Goal: Connect with others: Connect with other users

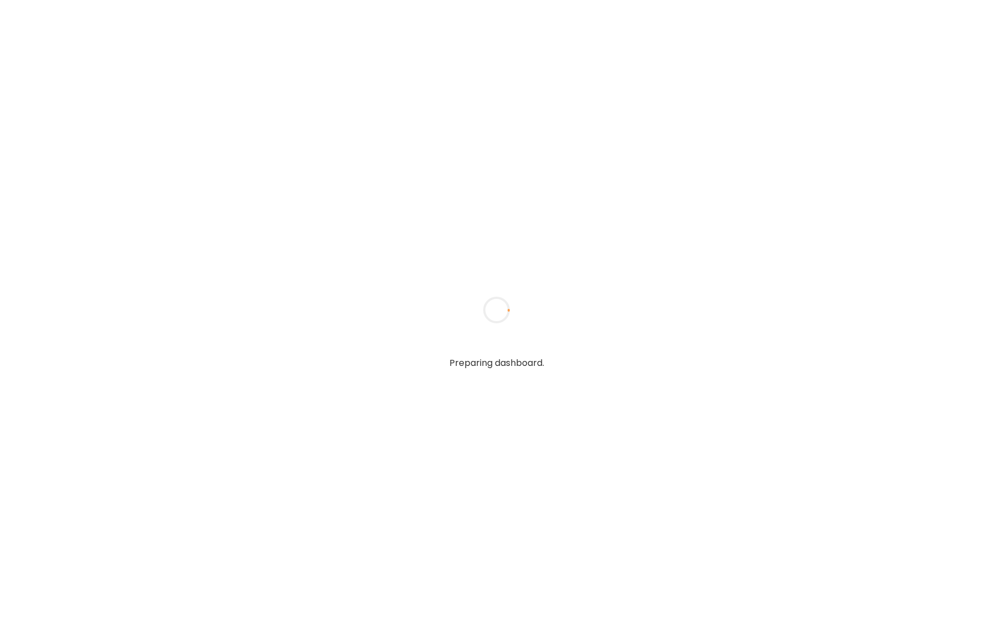
type input "*****"
type input "**********"
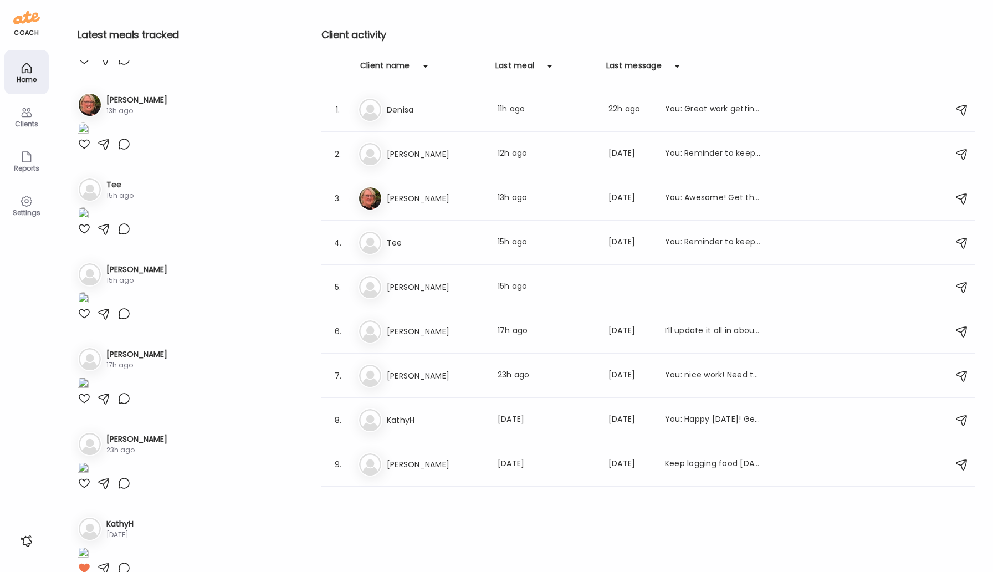
scroll to position [143, 0]
type input "**********"
click at [89, 55] on img at bounding box center [83, 47] width 11 height 15
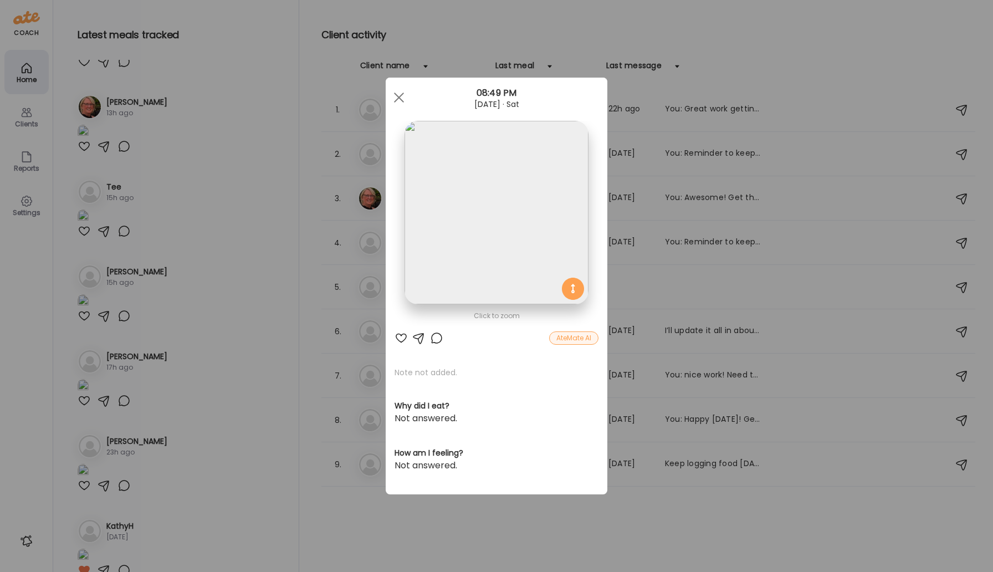
click at [575, 290] on div at bounding box center [495, 212] width 183 height 183
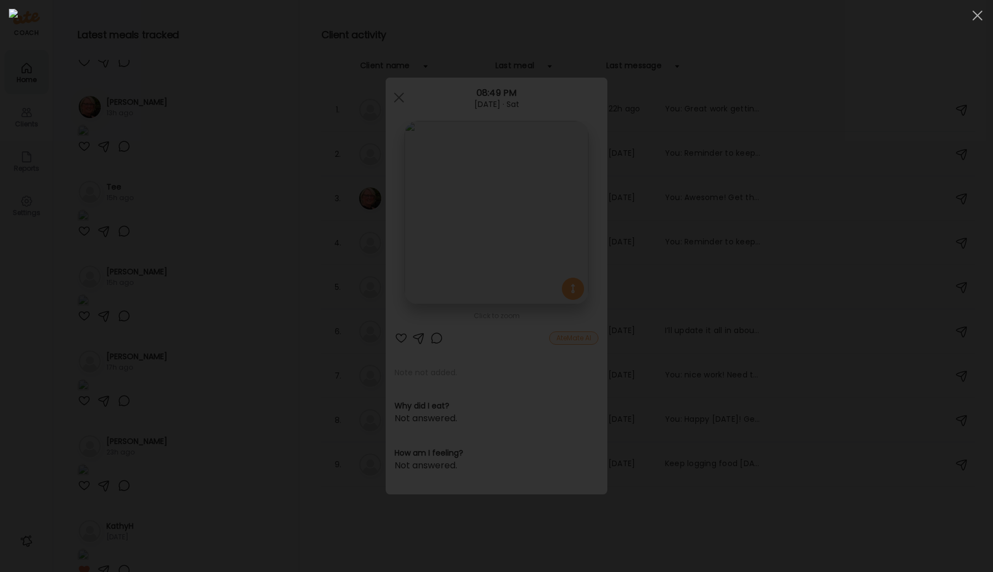
click at [575, 333] on img at bounding box center [496, 286] width 975 height 554
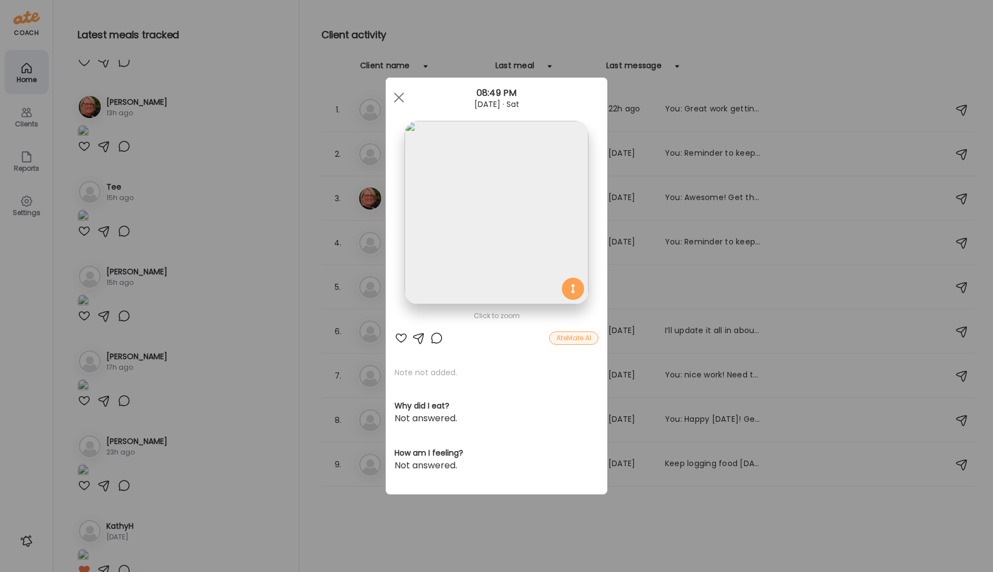
click at [575, 341] on div "AteMate AI" at bounding box center [573, 337] width 49 height 13
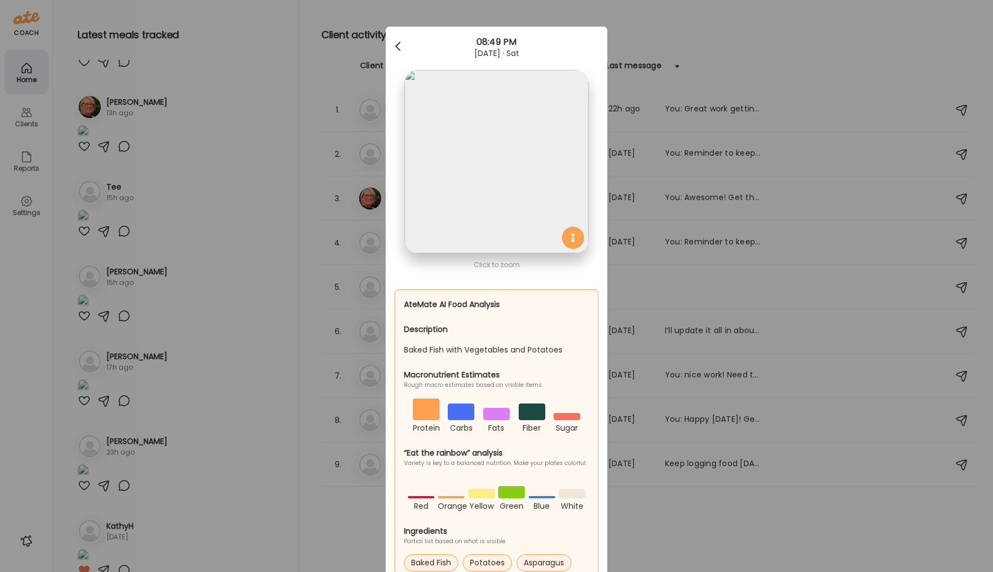
click at [399, 47] on span at bounding box center [398, 45] width 6 height 6
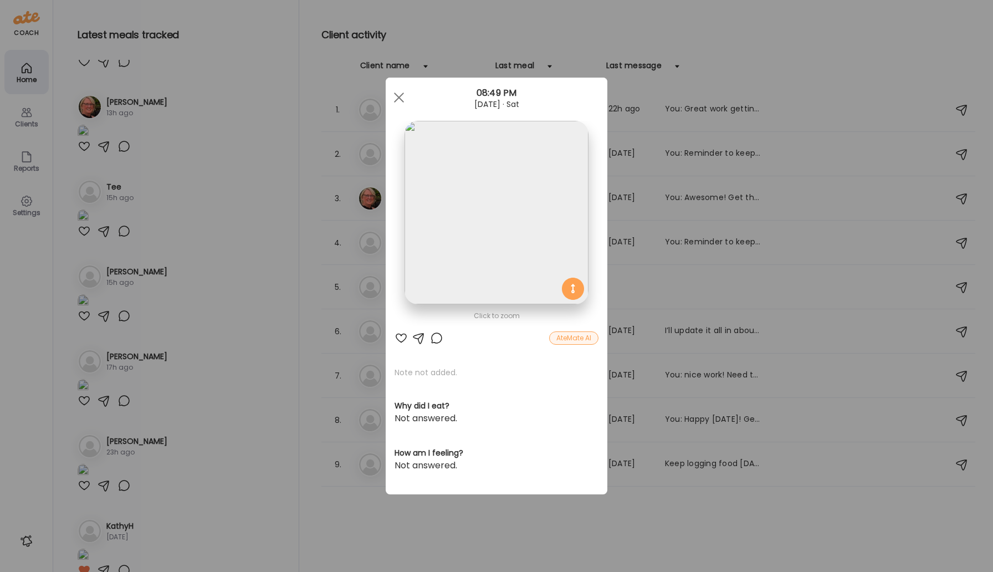
click at [439, 339] on div at bounding box center [436, 337] width 13 height 13
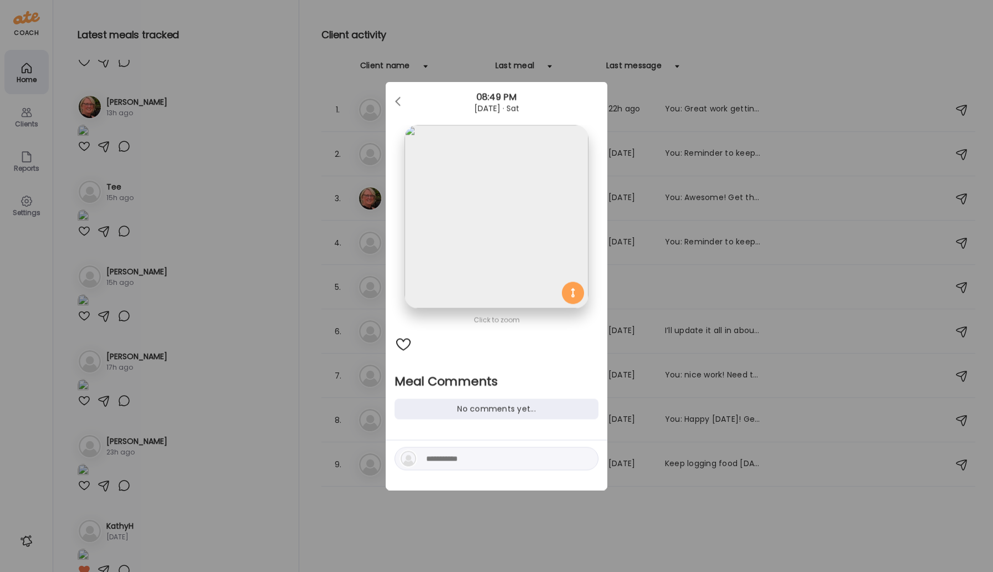
click at [437, 453] on textarea at bounding box center [501, 458] width 150 height 13
type textarea "**********"
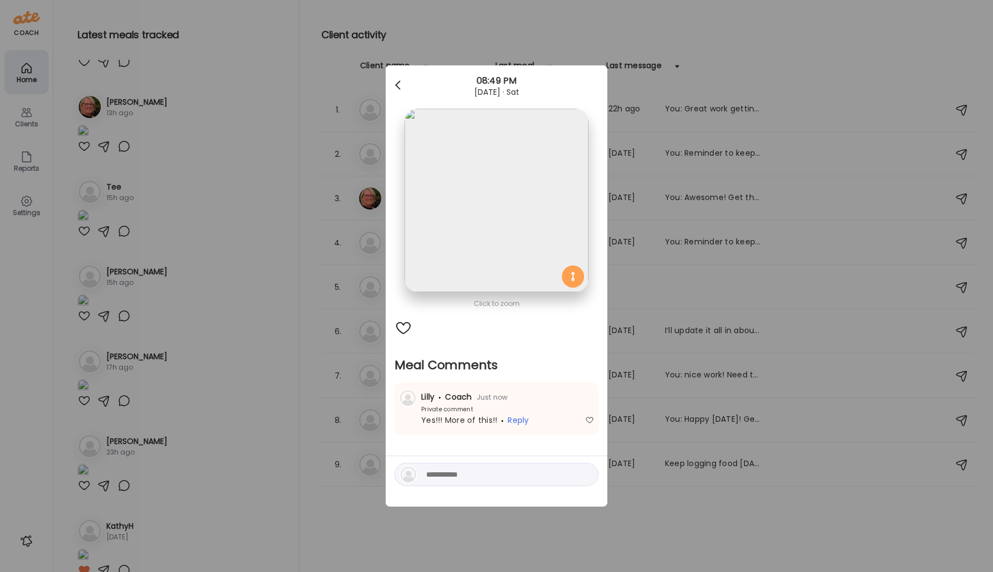
click at [398, 84] on div at bounding box center [399, 85] width 22 height 22
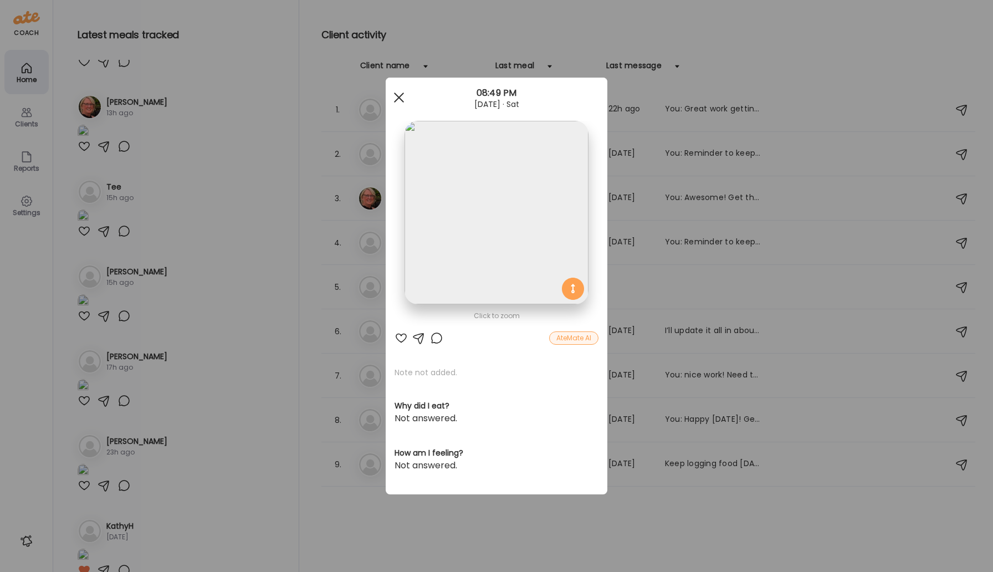
click at [395, 97] on div at bounding box center [399, 97] width 22 height 22
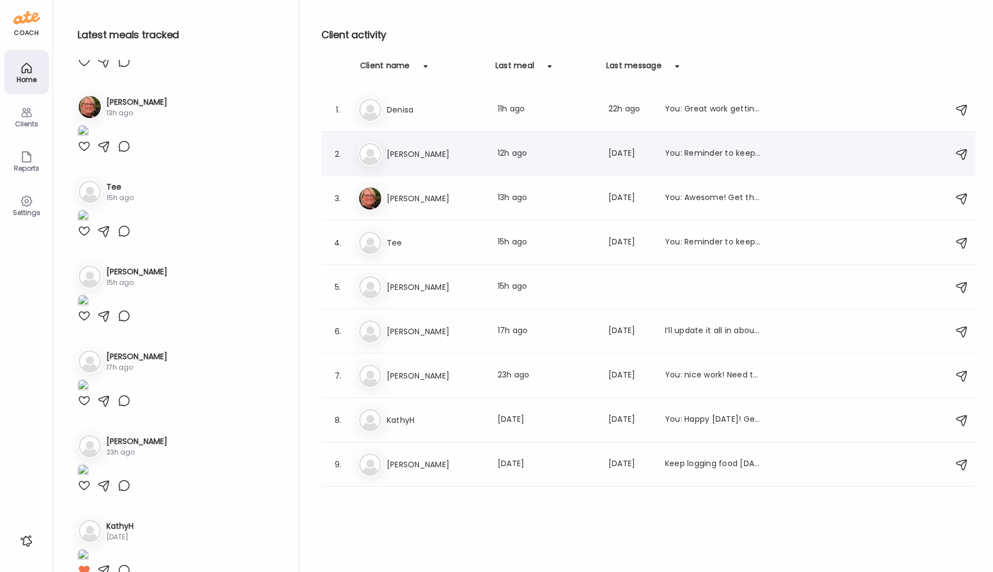
click at [403, 138] on div "2. [PERSON_NAME] Last meal: 12h ago Last message: [DATE] You: Reminder to keep …" at bounding box center [648, 154] width 654 height 44
click at [400, 152] on h3 "[PERSON_NAME]" at bounding box center [435, 153] width 97 height 13
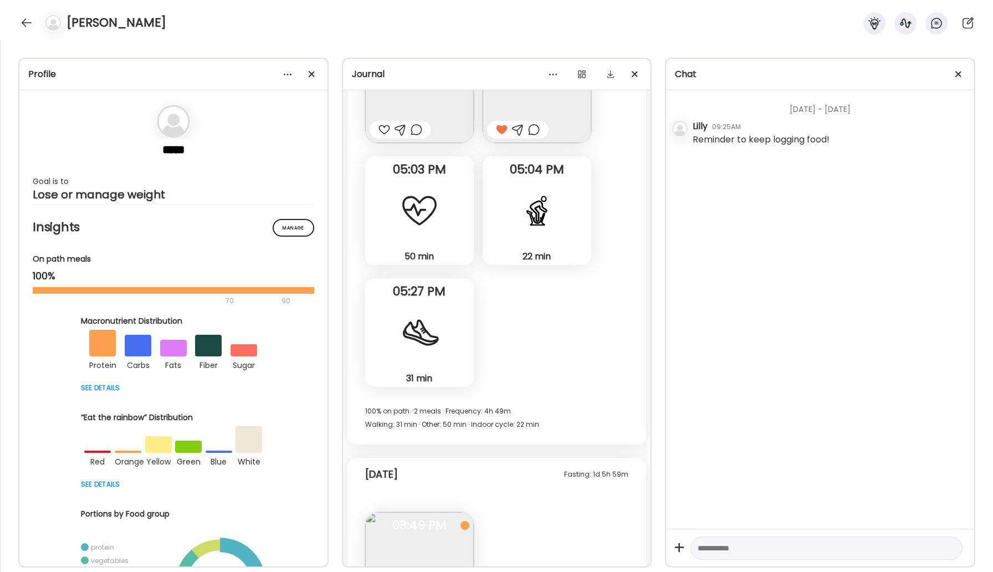
scroll to position [3755, 0]
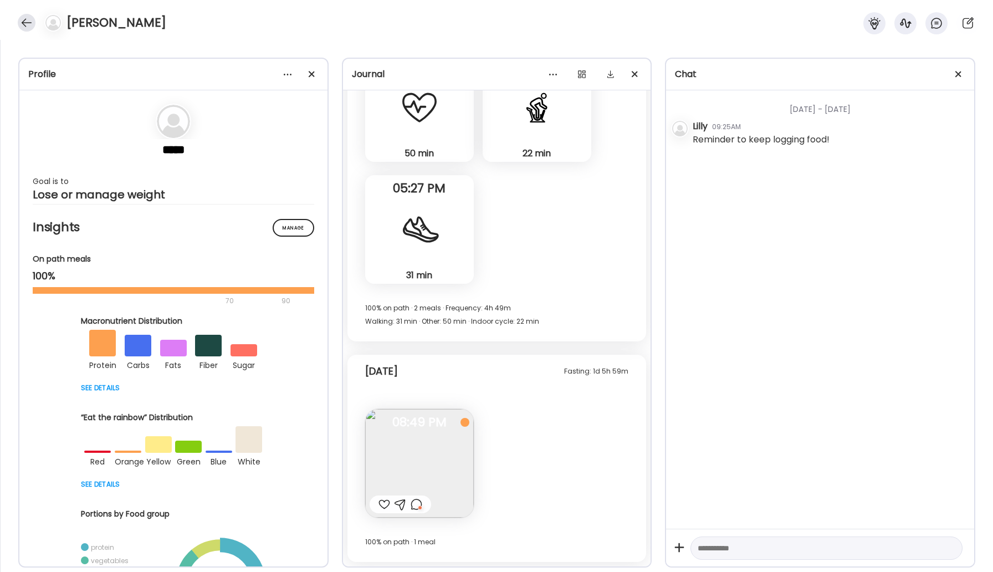
click at [21, 25] on div at bounding box center [27, 23] width 18 height 18
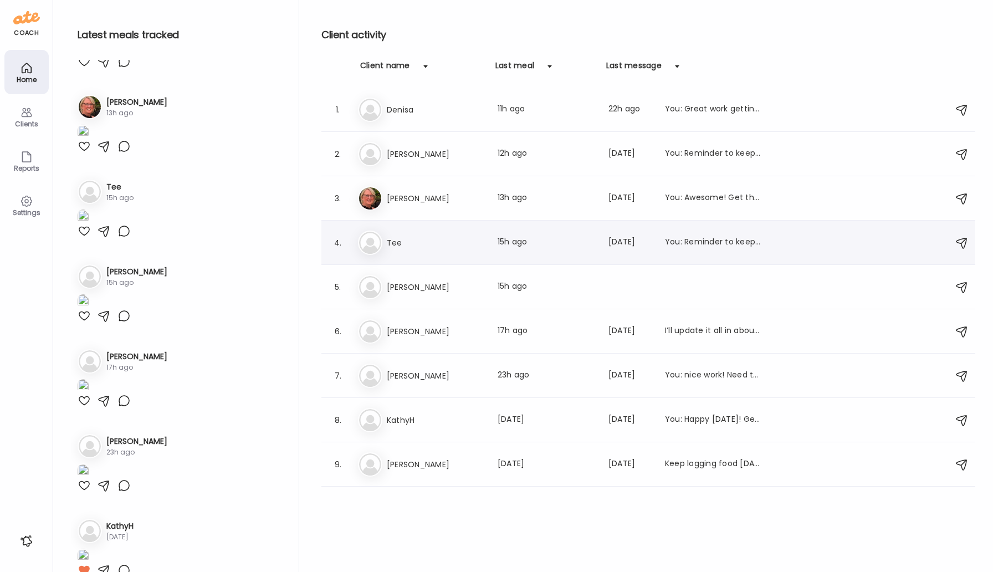
click at [401, 251] on div "Te Tee Last meal: 15h ago Last message: [DATE] You: Reminder to keep logging fo…" at bounding box center [650, 242] width 584 height 24
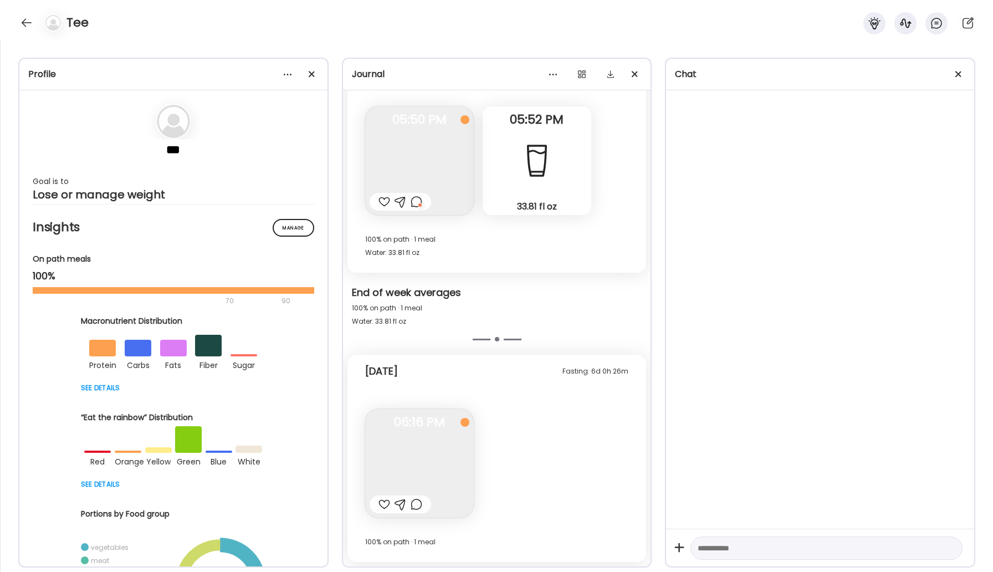
scroll to position [1565, 0]
click at [381, 500] on div at bounding box center [384, 503] width 12 height 13
click at [412, 505] on div at bounding box center [416, 503] width 12 height 13
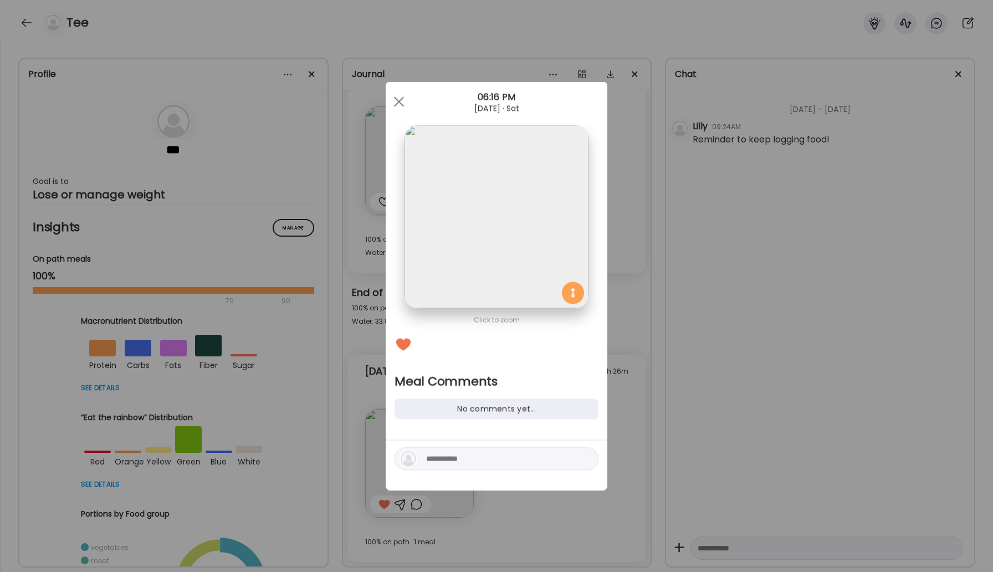
click at [434, 460] on textarea at bounding box center [501, 458] width 150 height 13
type textarea "*"
click at [399, 97] on div at bounding box center [399, 102] width 22 height 22
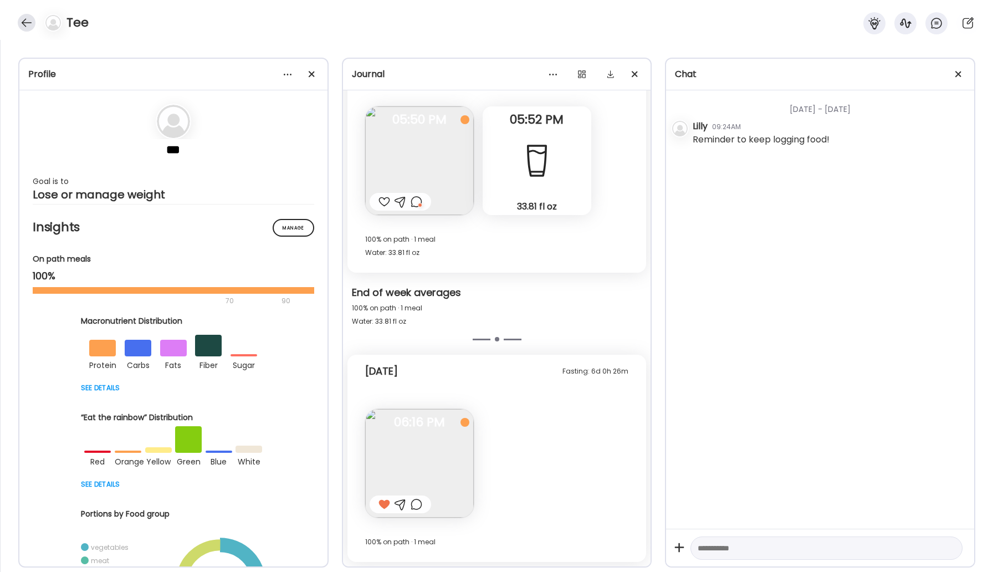
click at [22, 24] on div at bounding box center [27, 23] width 18 height 18
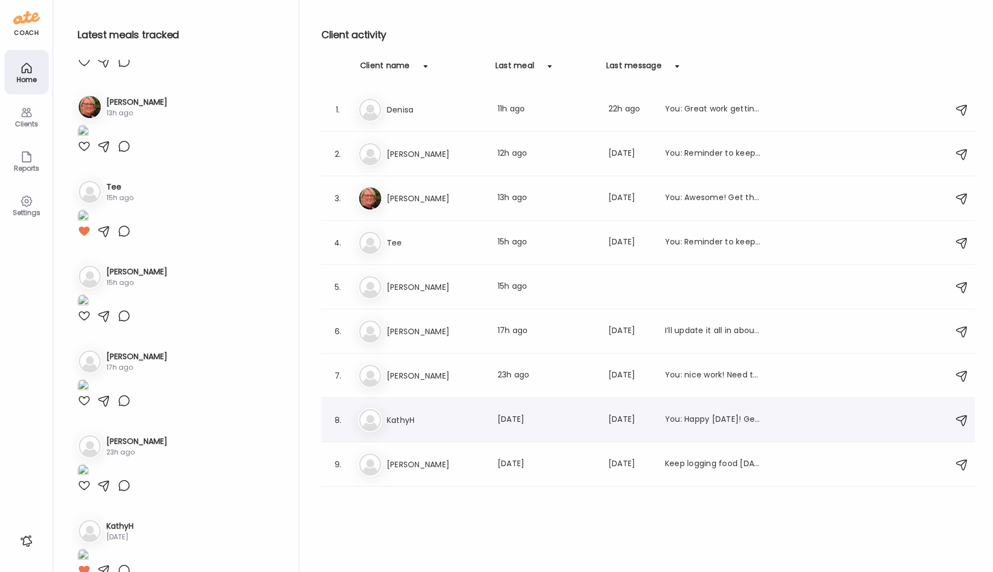
click at [420, 405] on div "8. Ka [PERSON_NAME] Last meal: [DATE] Last message: [DATE] You: Happy [DATE]! G…" at bounding box center [648, 420] width 654 height 44
click at [417, 424] on h3 "KathyH" at bounding box center [435, 419] width 97 height 13
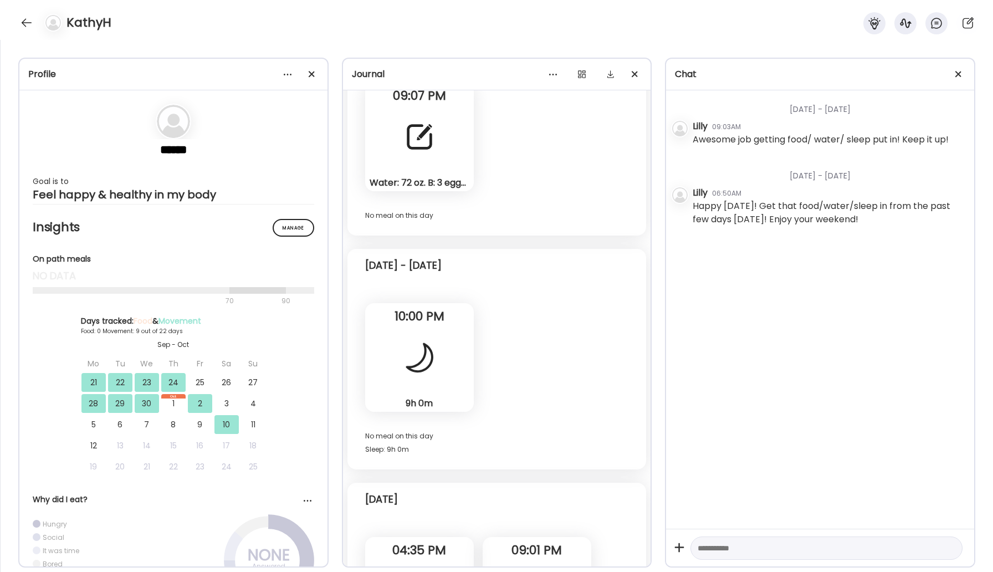
scroll to position [6814, 0]
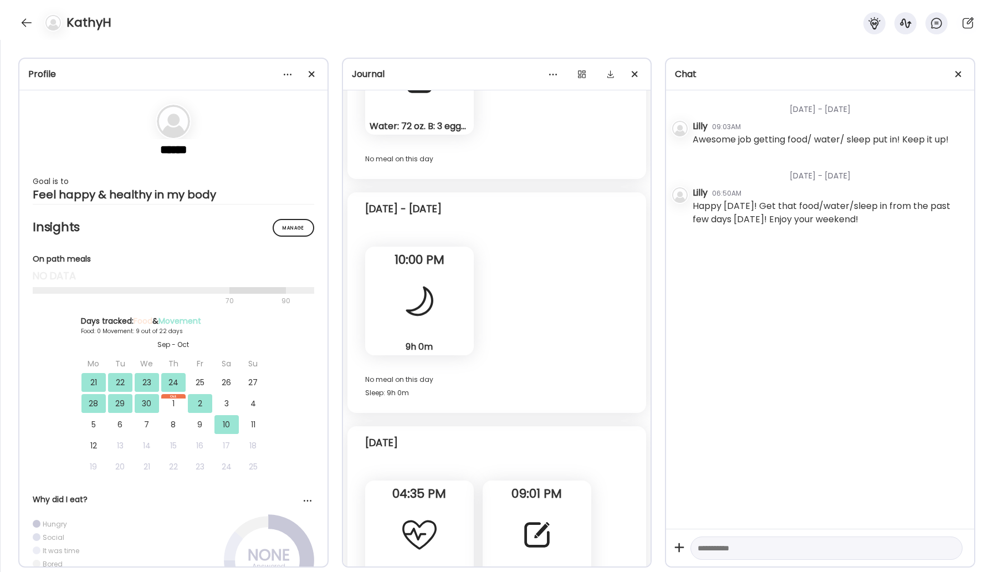
click at [537, 514] on div at bounding box center [537, 535] width 40 height 40
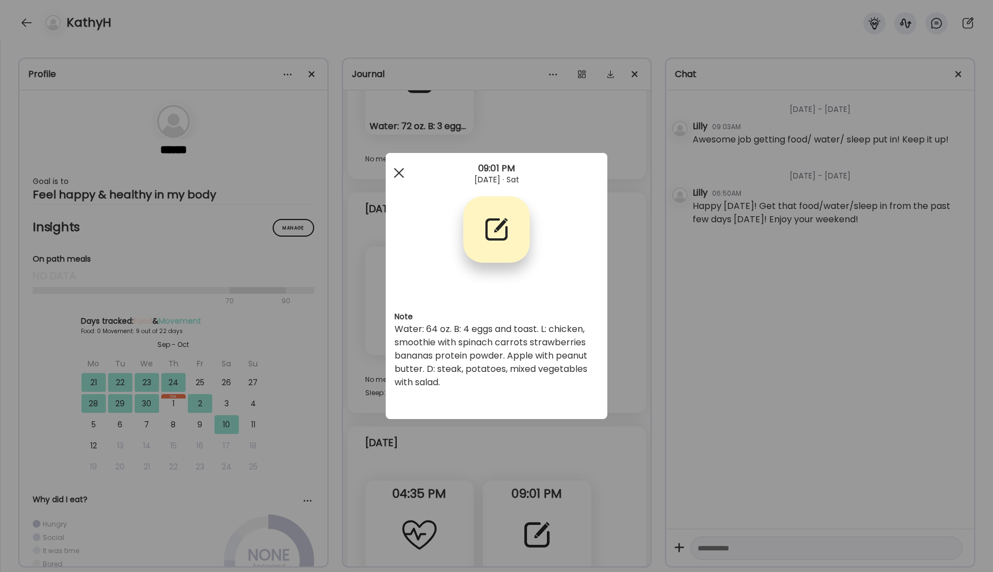
click at [398, 171] on div at bounding box center [399, 173] width 22 height 22
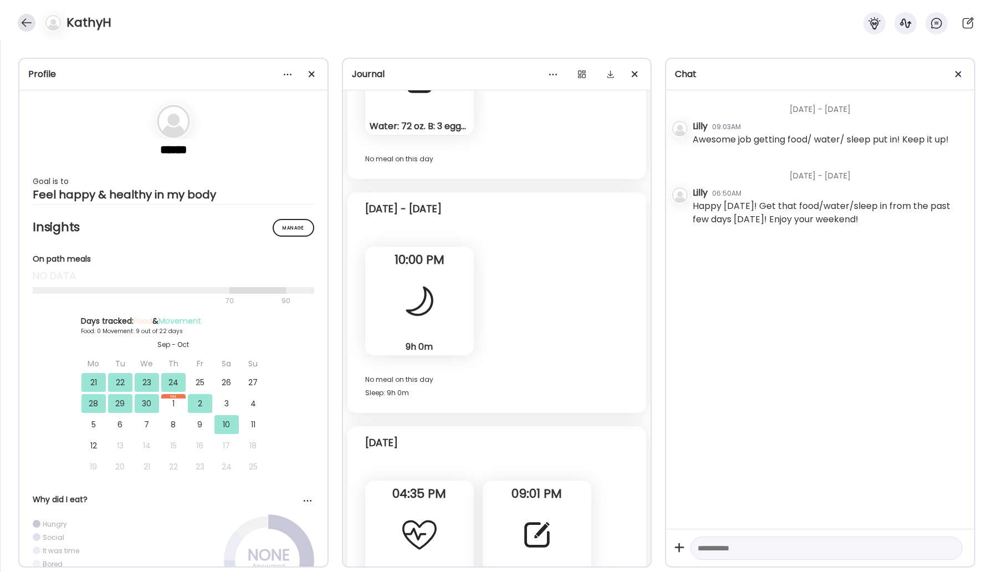
click at [32, 22] on div at bounding box center [27, 23] width 18 height 18
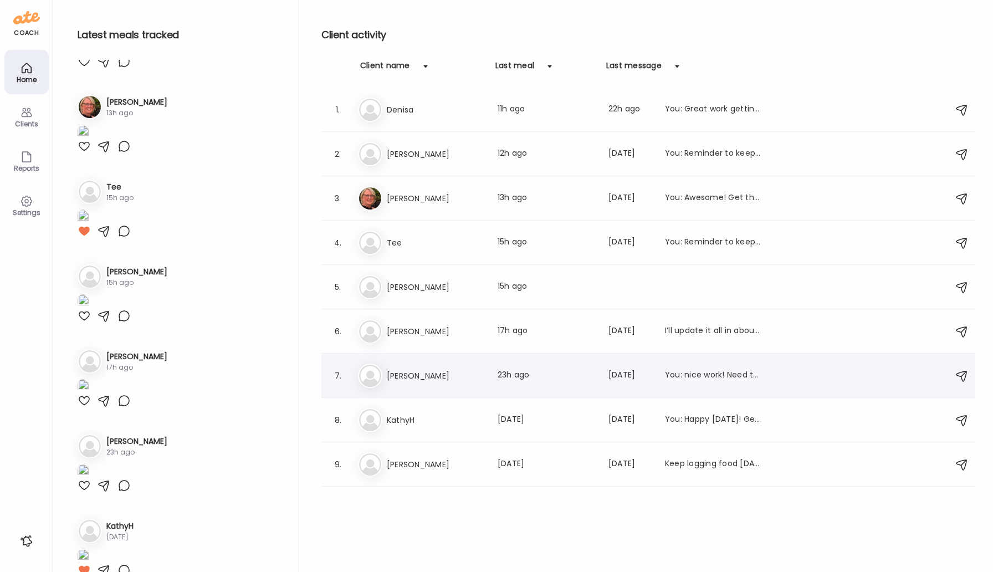
click at [417, 379] on h3 "[PERSON_NAME]" at bounding box center [435, 375] width 97 height 13
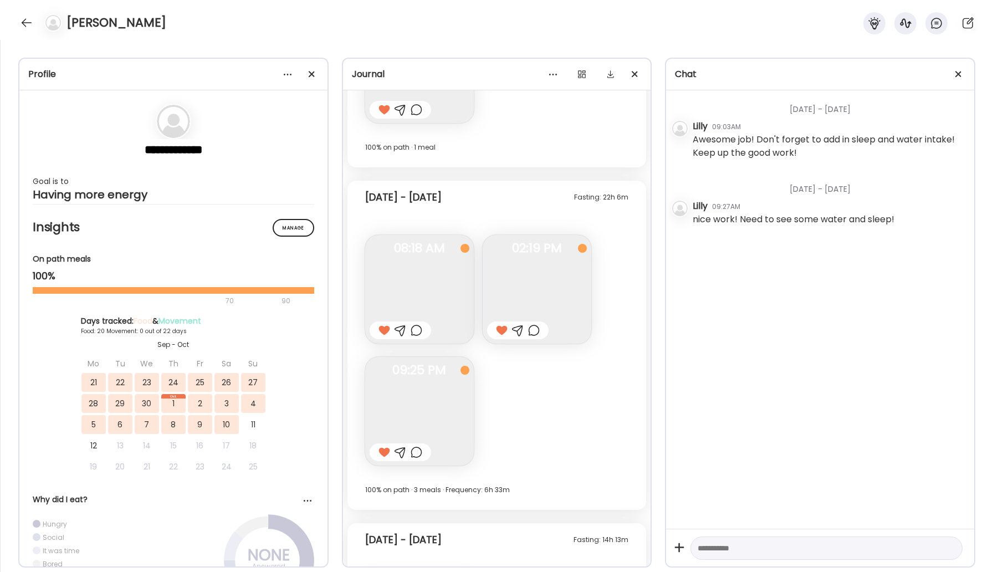
scroll to position [8610, 0]
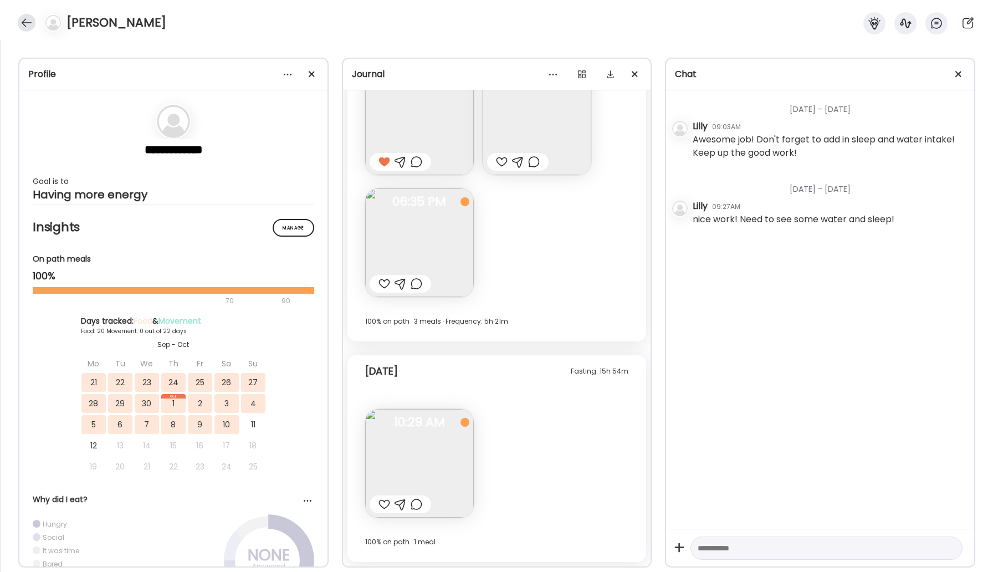
click at [19, 22] on div at bounding box center [27, 23] width 18 height 18
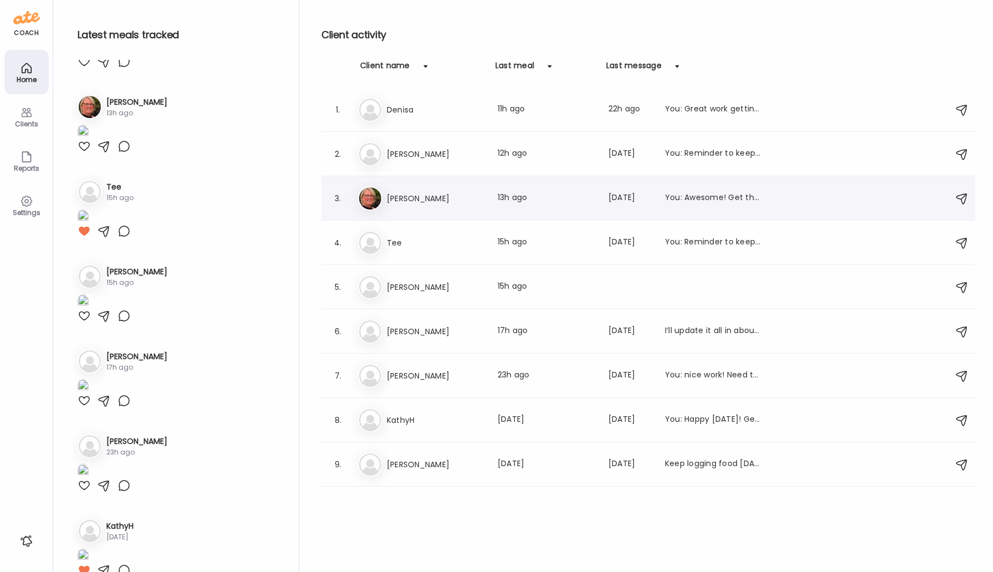
click at [424, 200] on h3 "[PERSON_NAME]" at bounding box center [435, 198] width 97 height 13
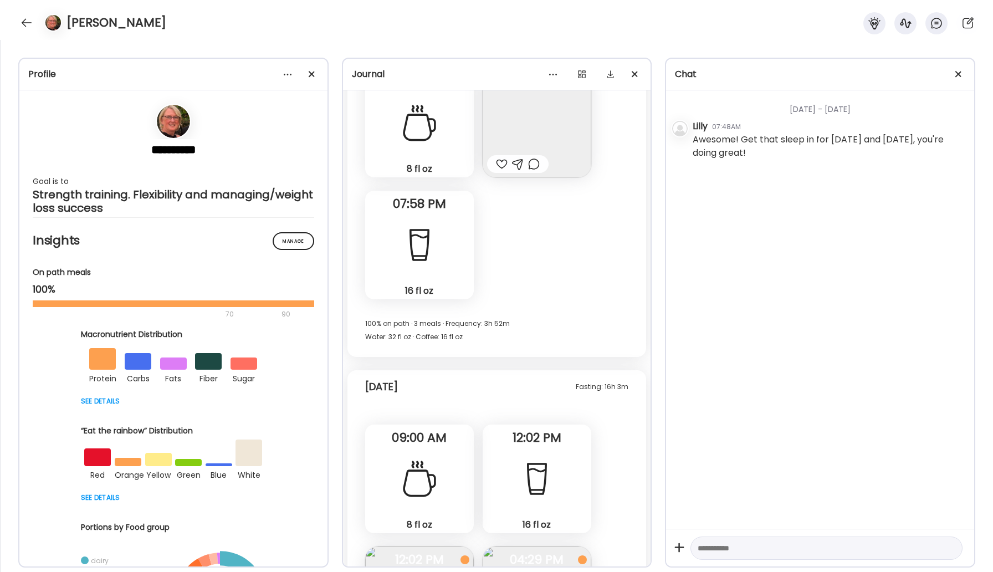
scroll to position [21650, 0]
click at [29, 23] on div at bounding box center [27, 23] width 18 height 18
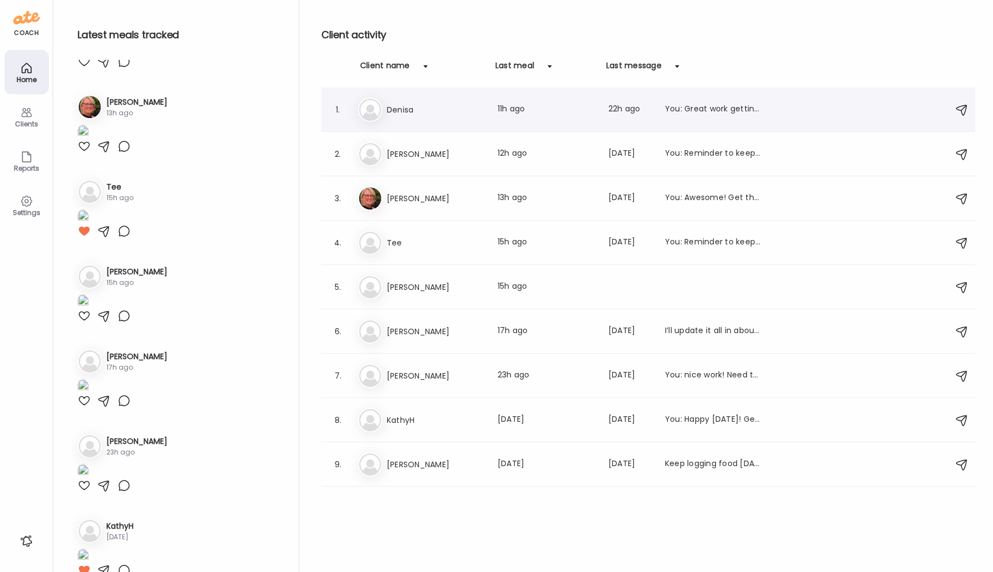
click at [407, 116] on div "De [PERSON_NAME] Last meal: 11h ago Last message: 22h ago You: Great work getti…" at bounding box center [650, 109] width 584 height 24
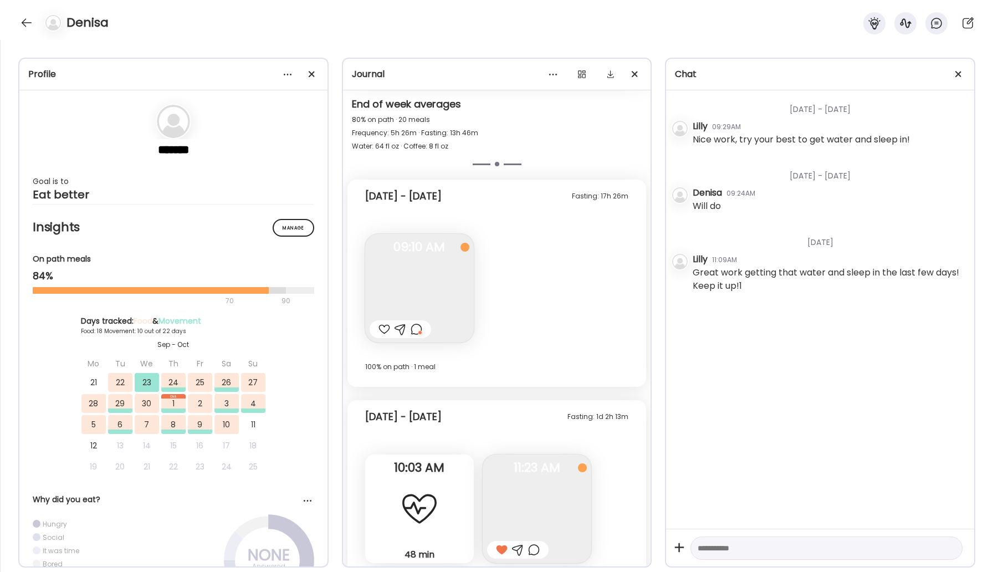
scroll to position [10872, 0]
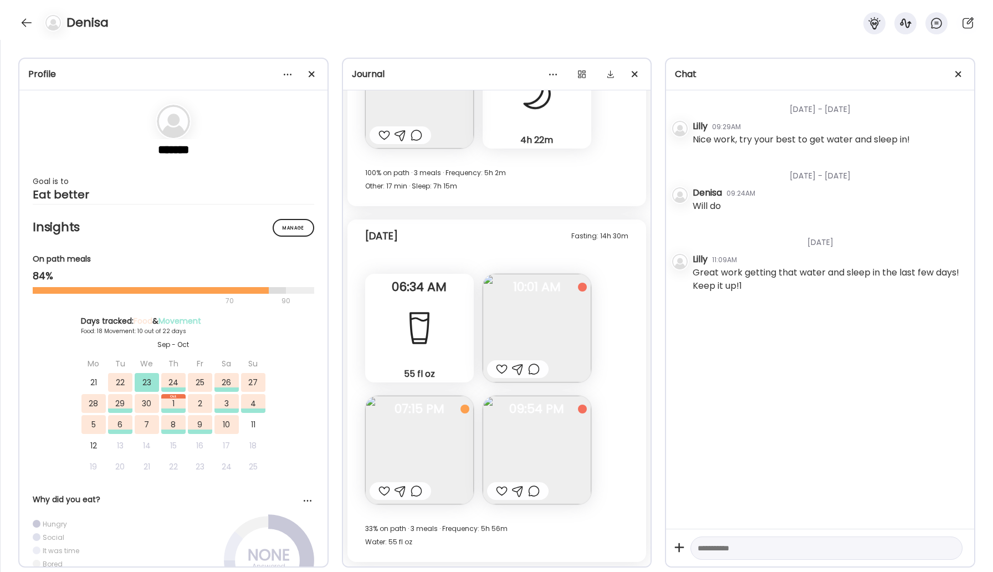
click at [501, 491] on div at bounding box center [502, 490] width 12 height 13
click at [501, 371] on div at bounding box center [502, 368] width 12 height 13
click at [381, 493] on div at bounding box center [384, 490] width 12 height 13
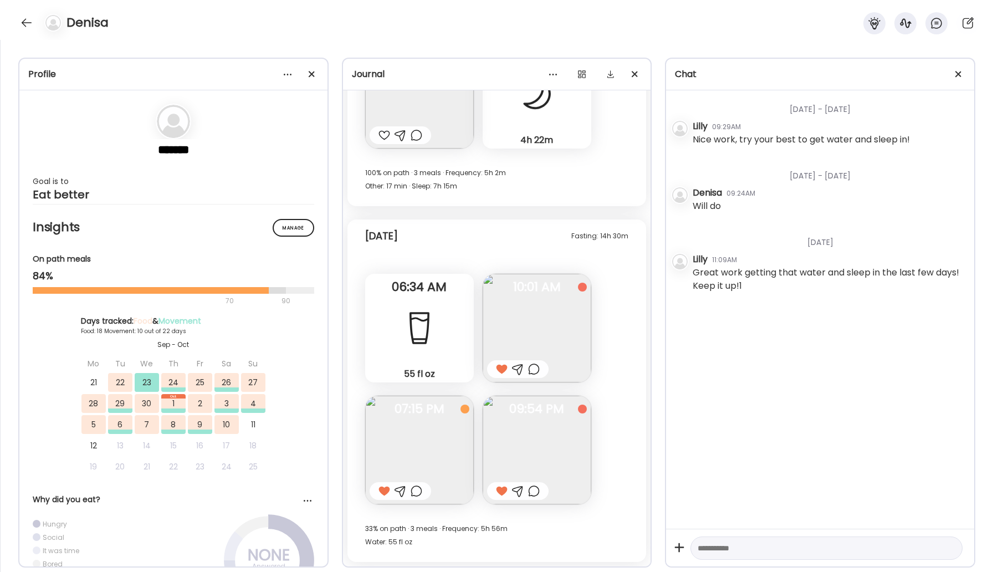
scroll to position [10872, 0]
click at [22, 21] on div at bounding box center [27, 23] width 18 height 18
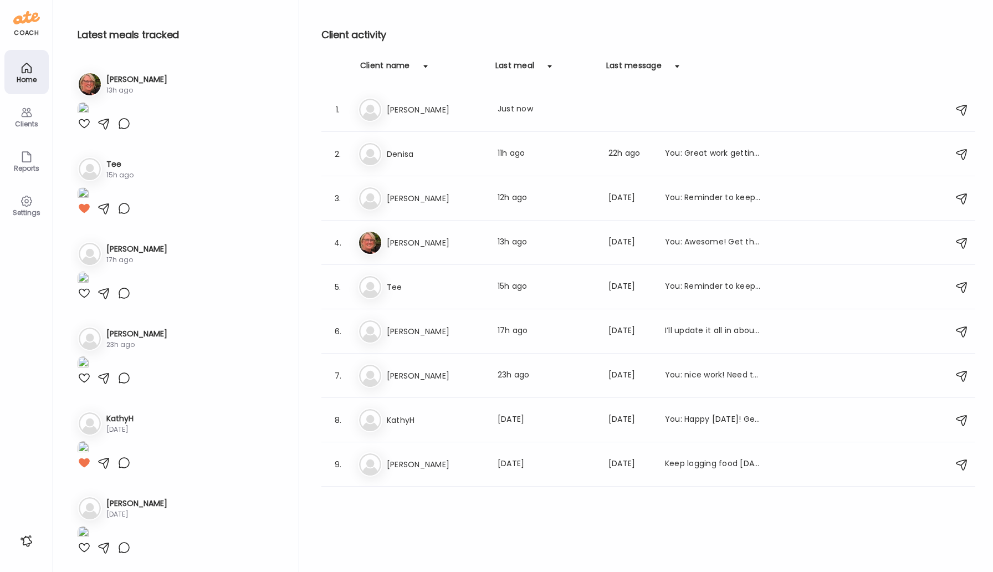
scroll to position [413, 0]
click at [413, 333] on h3 "[PERSON_NAME]" at bounding box center [435, 331] width 97 height 13
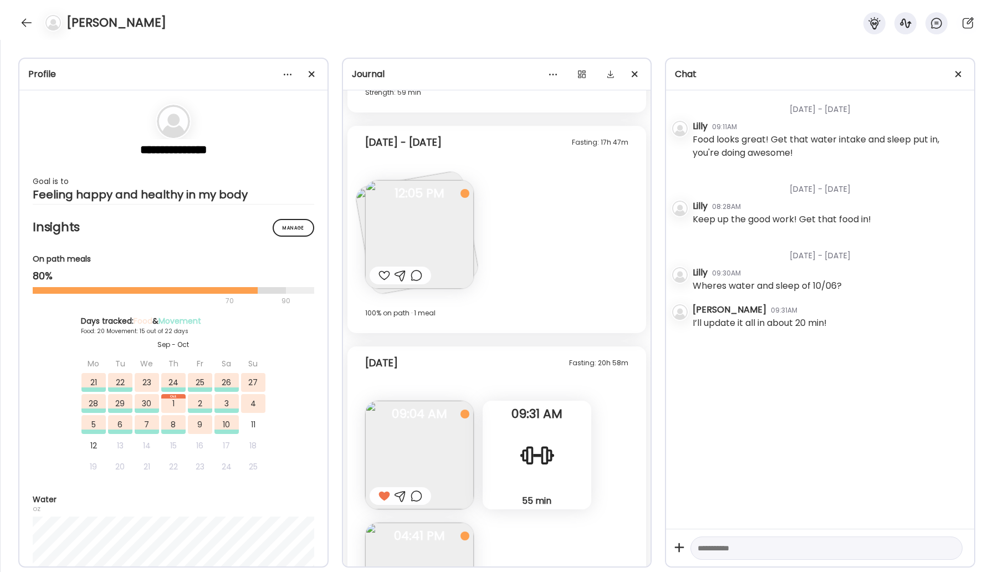
scroll to position [18525, 0]
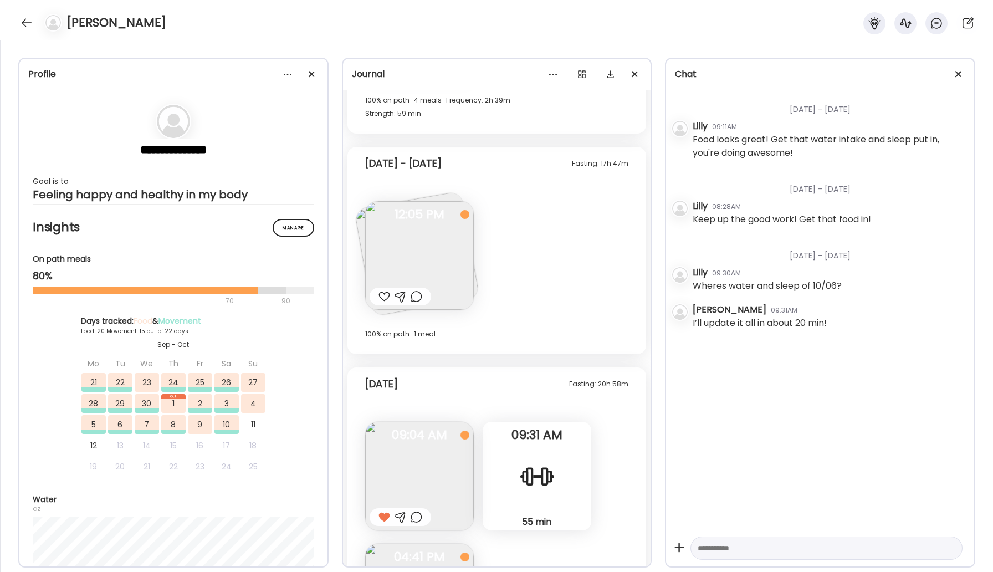
click at [441, 241] on img at bounding box center [419, 255] width 109 height 109
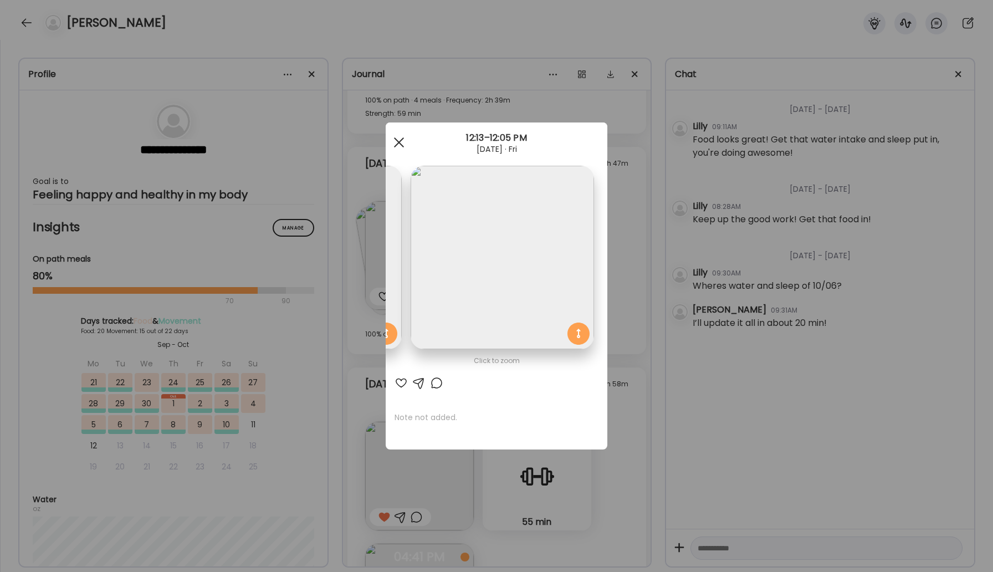
click at [402, 137] on div at bounding box center [399, 142] width 22 height 22
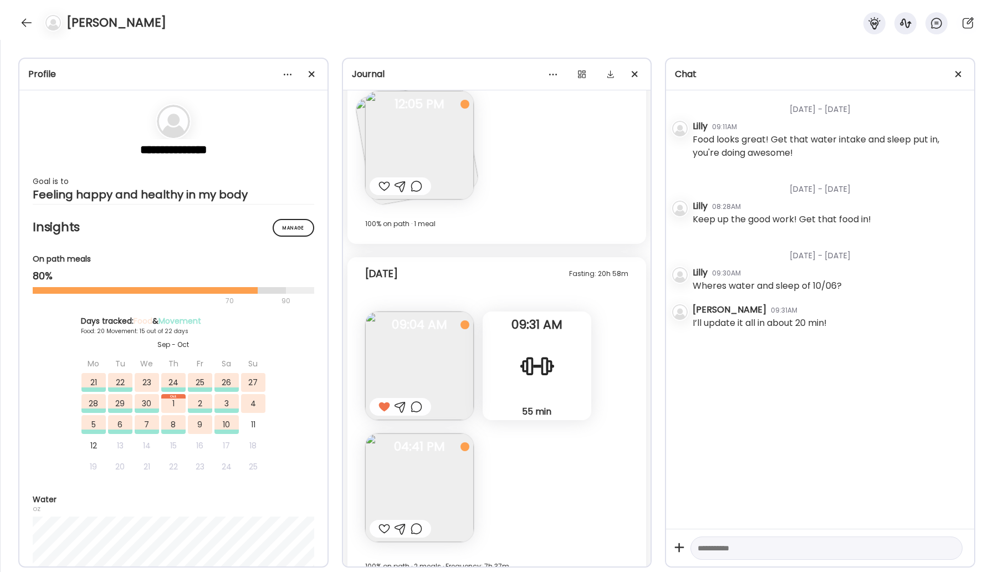
scroll to position [18639, 0]
click at [418, 471] on img at bounding box center [419, 484] width 109 height 109
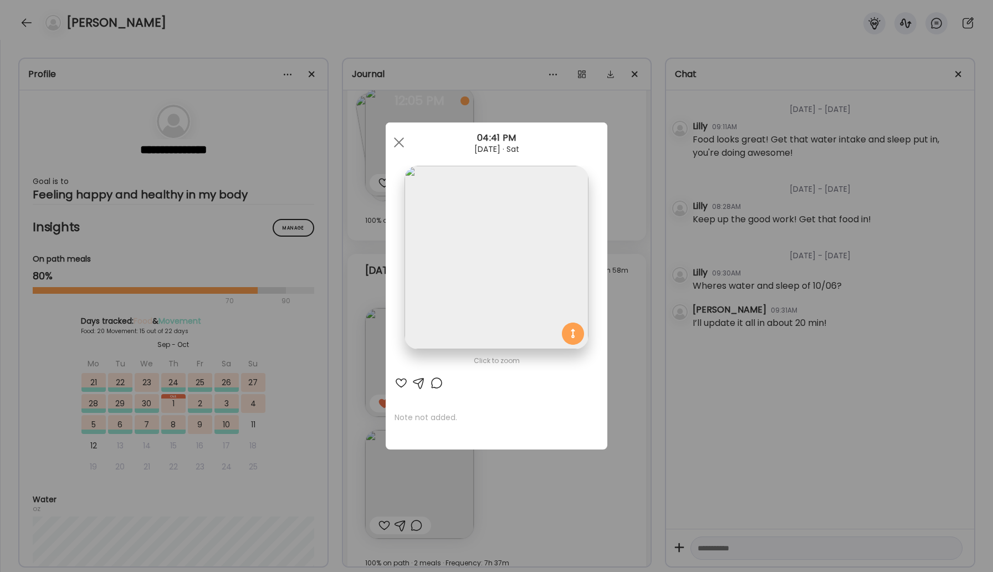
click at [399, 381] on div at bounding box center [400, 382] width 13 height 13
click at [399, 149] on div at bounding box center [399, 142] width 22 height 22
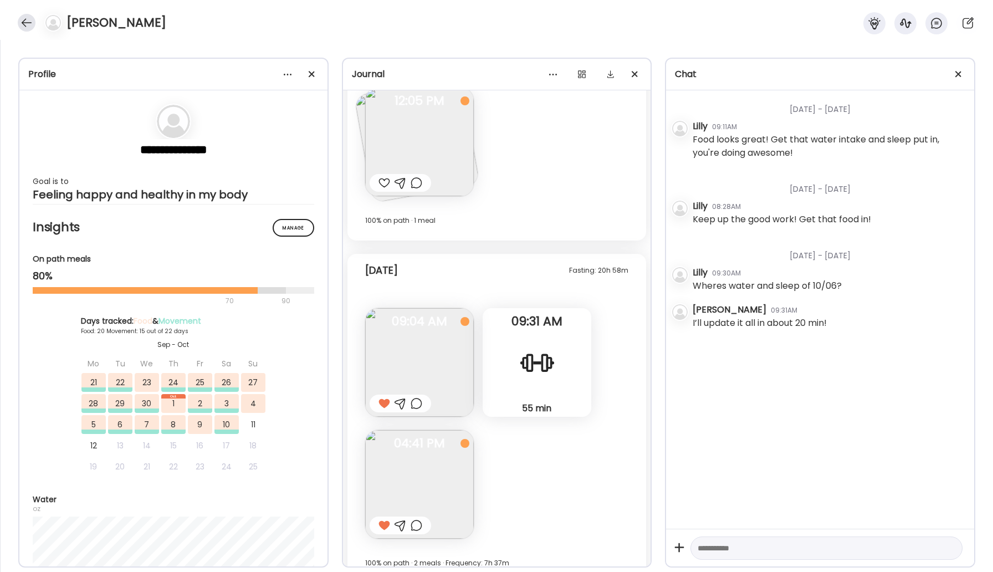
click at [22, 30] on div at bounding box center [27, 23] width 18 height 18
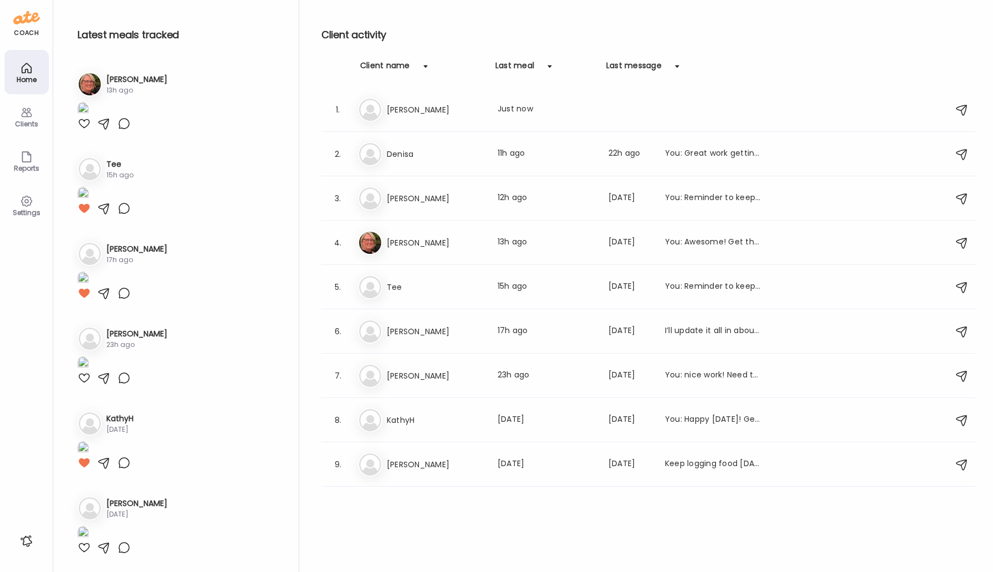
scroll to position [413, 0]
click at [388, 111] on h3 "[PERSON_NAME]" at bounding box center [435, 109] width 97 height 13
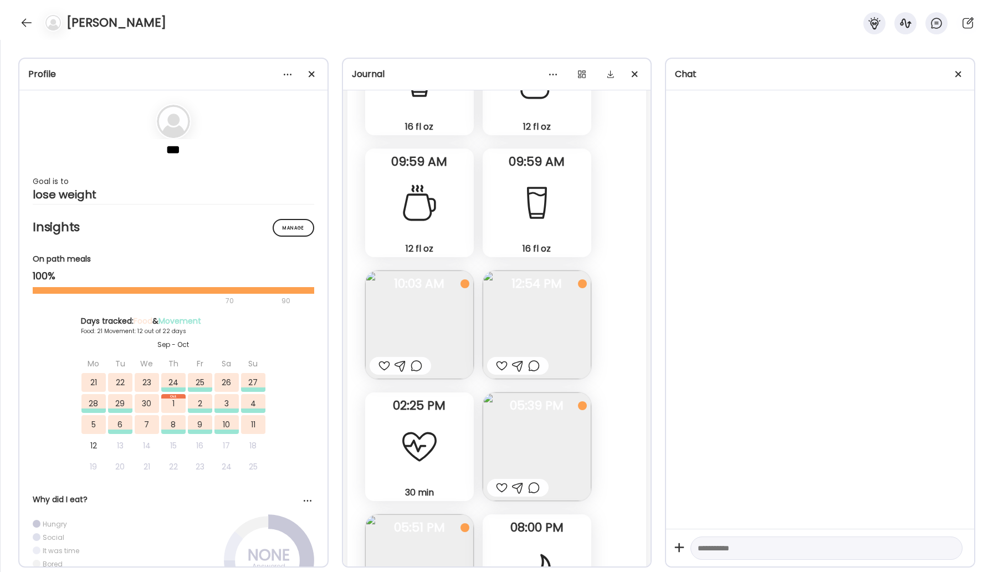
scroll to position [21246, 0]
click at [529, 320] on img at bounding box center [536, 324] width 109 height 109
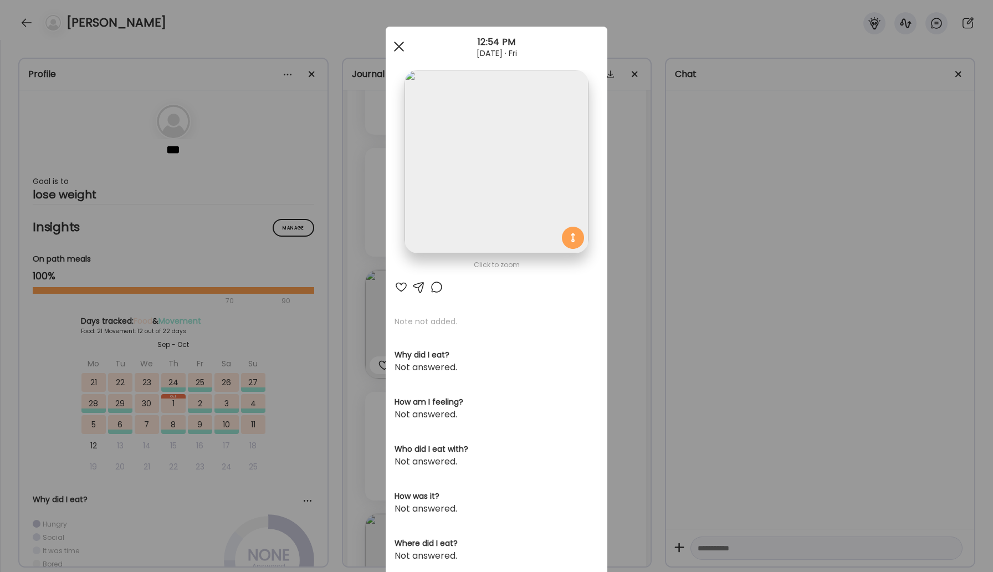
click at [395, 44] on div at bounding box center [399, 46] width 22 height 22
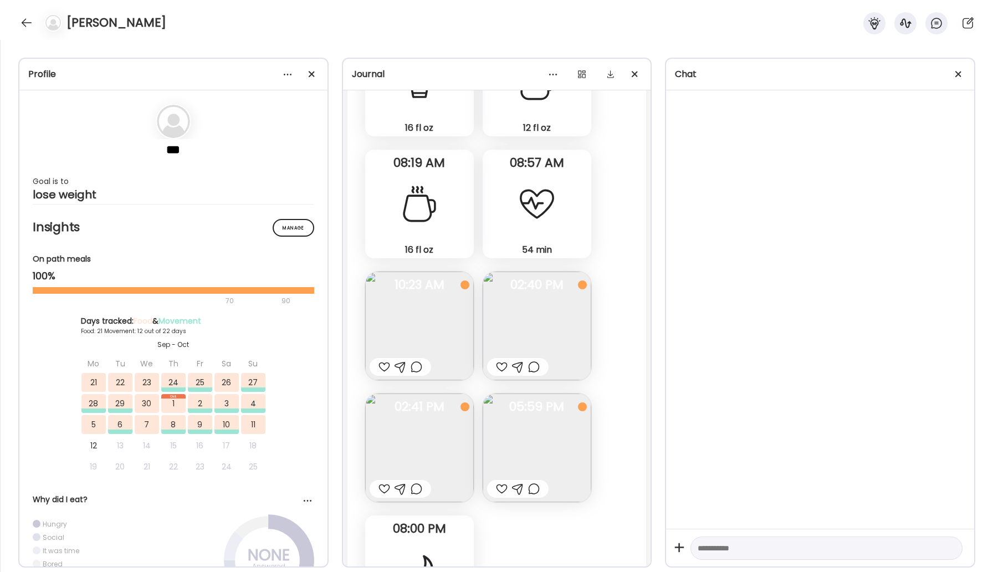
scroll to position [21960, 0]
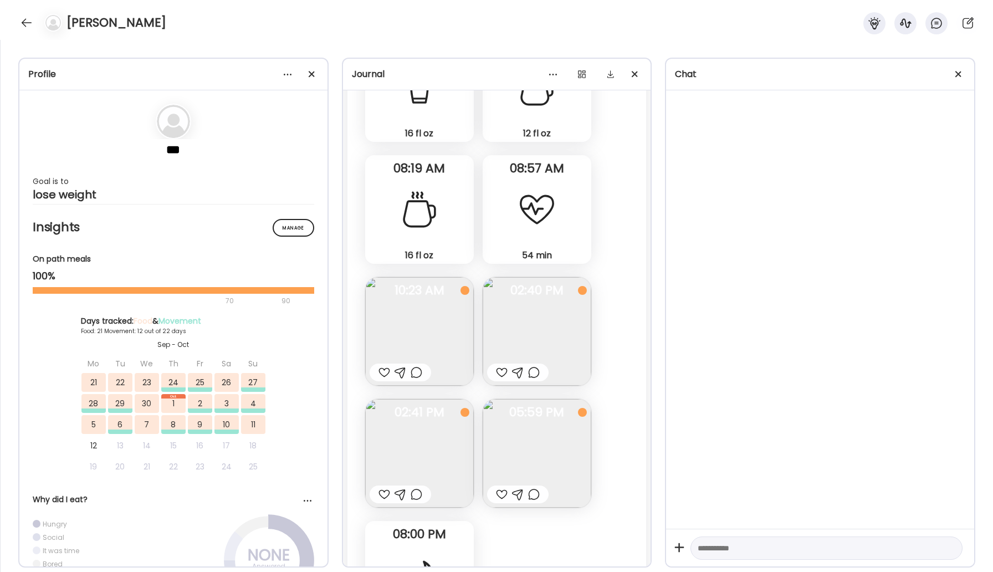
click at [539, 322] on img at bounding box center [536, 331] width 109 height 109
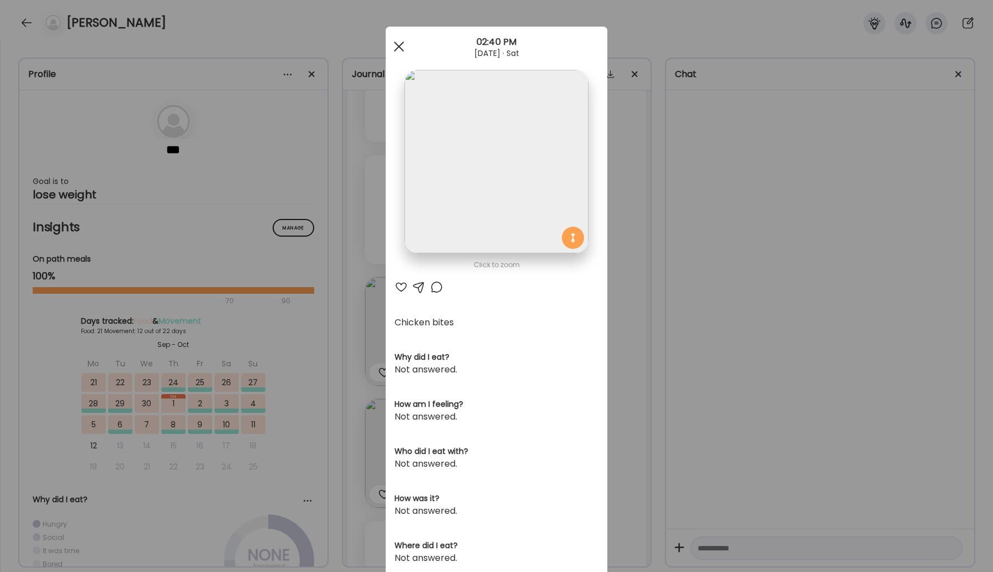
click at [399, 43] on div at bounding box center [399, 46] width 22 height 22
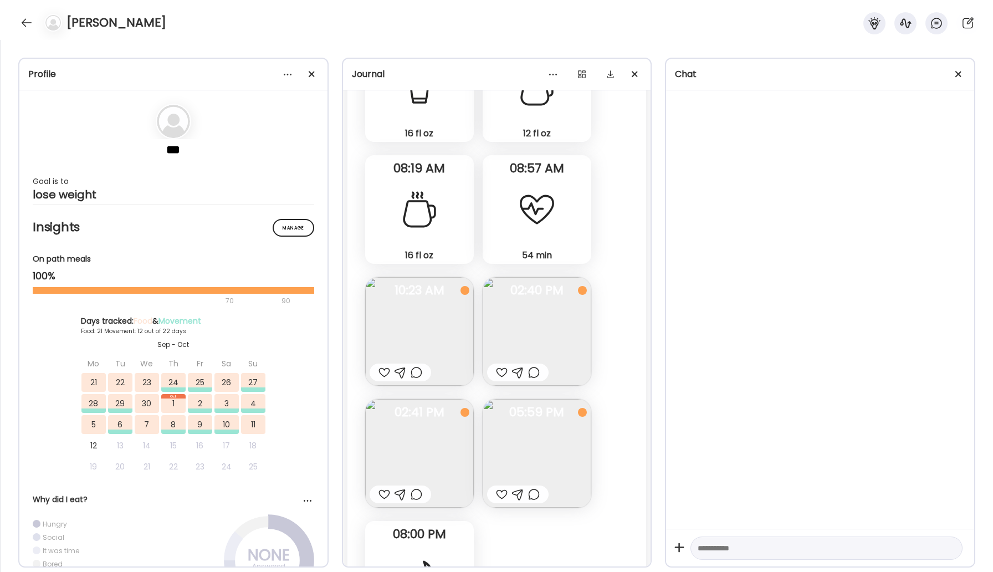
click at [425, 455] on img at bounding box center [419, 453] width 109 height 109
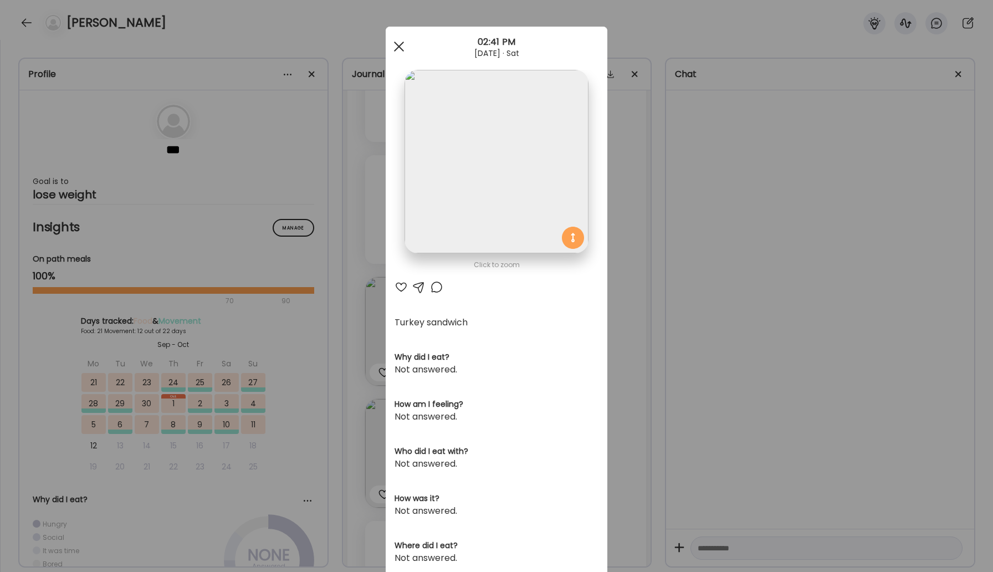
click at [402, 49] on span at bounding box center [399, 47] width 10 height 10
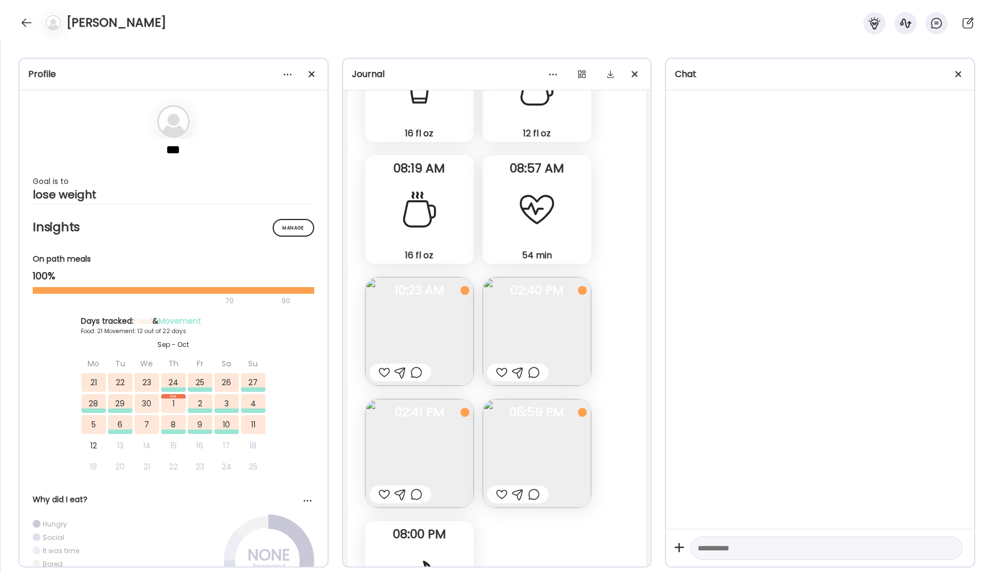
click at [498, 371] on div at bounding box center [502, 372] width 12 height 13
click at [382, 496] on div at bounding box center [384, 493] width 12 height 13
click at [496, 491] on div at bounding box center [502, 493] width 12 height 13
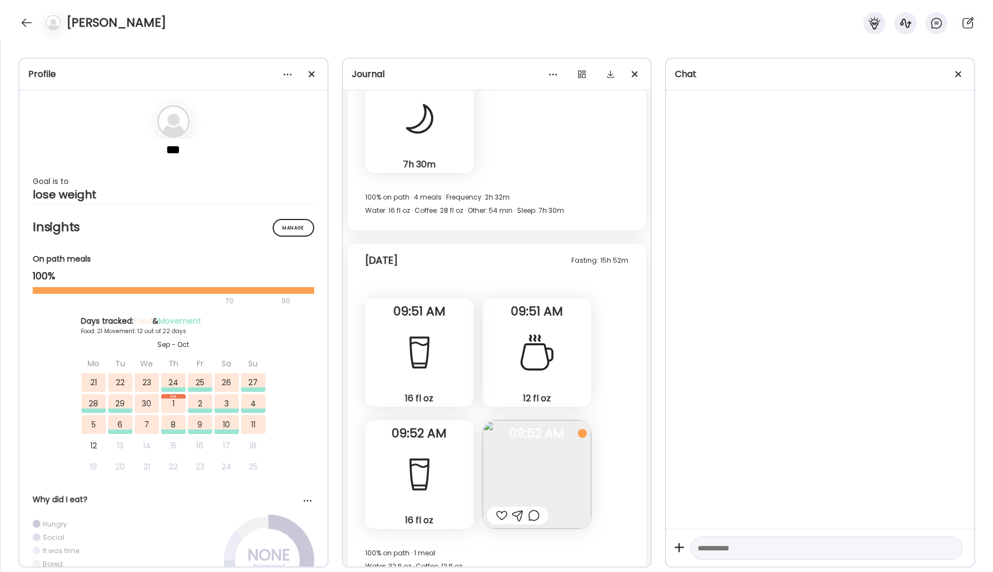
scroll to position [22441, 0]
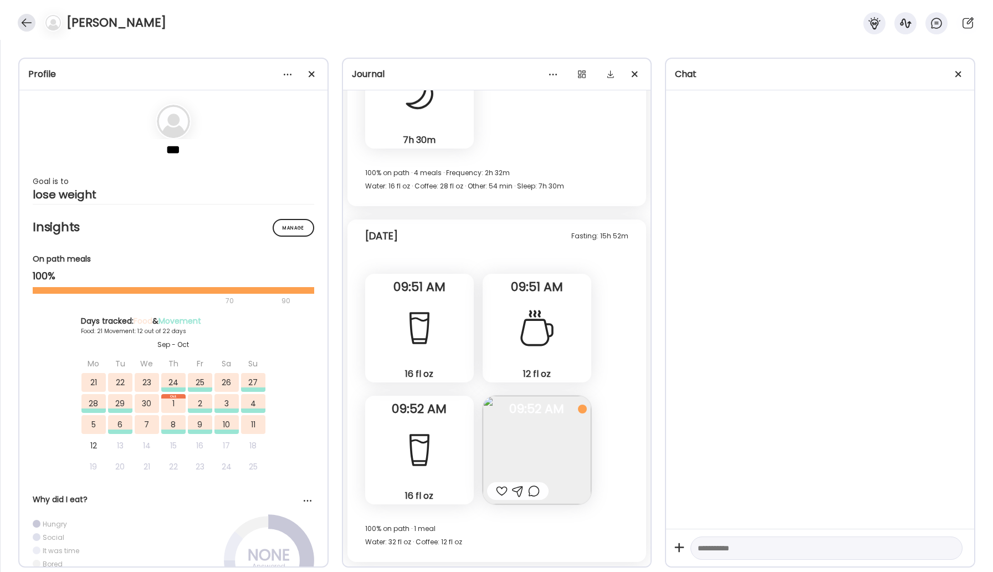
click at [25, 18] on div at bounding box center [27, 23] width 18 height 18
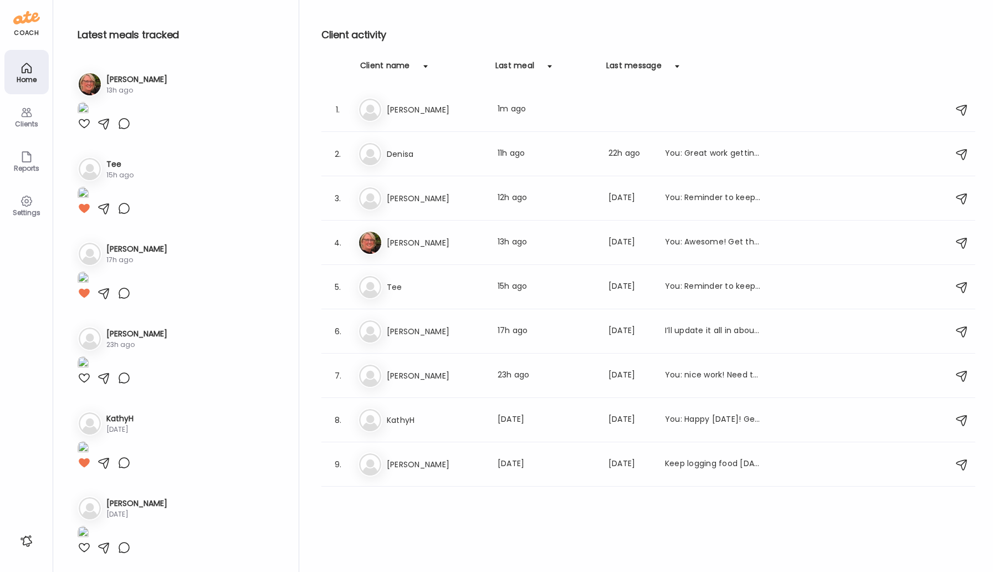
scroll to position [413, 0]
